Goal: Find specific page/section: Find specific page/section

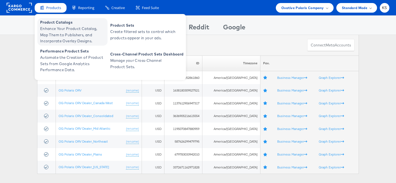
click at [56, 34] on span "Enhance Your Product Catalog, Map Them to Publishers, and Incorporate Overlay D…" at bounding box center [73, 35] width 66 height 19
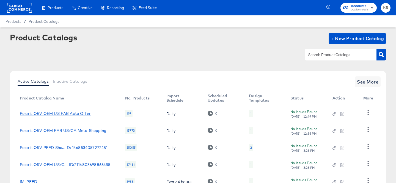
click at [43, 114] on link "Polaris ORV OEM US FAB Auto Offer" at bounding box center [55, 113] width 71 height 4
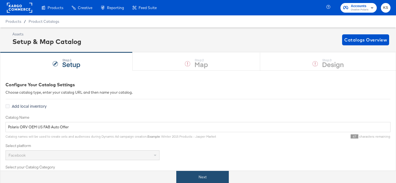
click at [211, 177] on button "Next" at bounding box center [202, 177] width 53 height 12
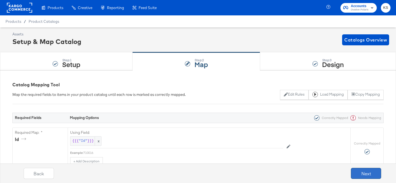
click at [367, 172] on button "Next" at bounding box center [366, 173] width 30 height 11
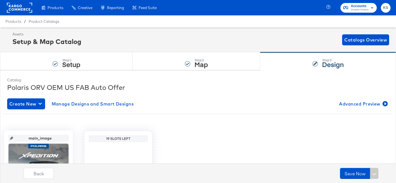
scroll to position [78, 0]
